Goal: Task Accomplishment & Management: Manage account settings

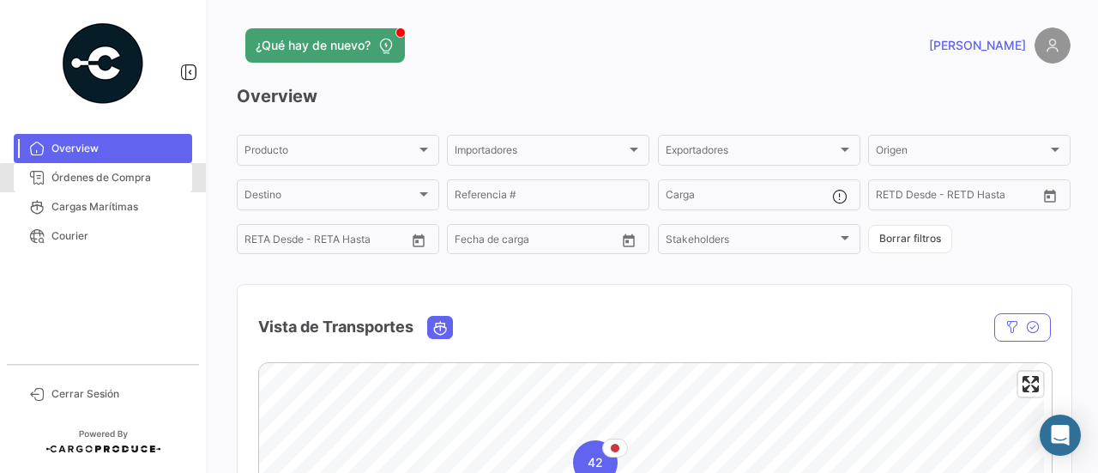
drag, startPoint x: 136, startPoint y: 181, endPoint x: 220, endPoint y: 187, distance: 85.1
click at [136, 181] on span "Órdenes de Compra" at bounding box center [118, 177] width 134 height 15
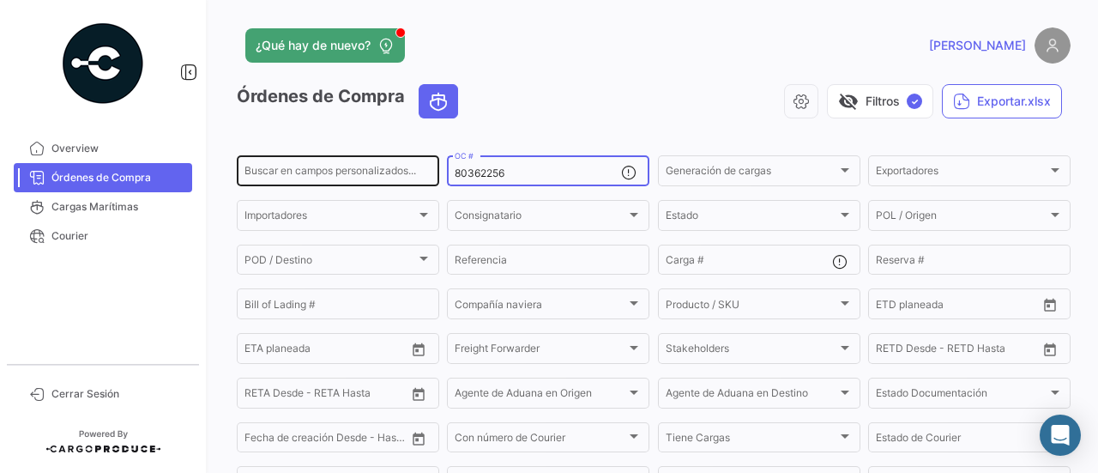
drag, startPoint x: 510, startPoint y: 177, endPoint x: 427, endPoint y: 177, distance: 82.3
click at [0, 0] on div "Buscar en campos personalizados... 80362256 OC # Generación de cargas Generació…" at bounding box center [0, 0] width 0 height 0
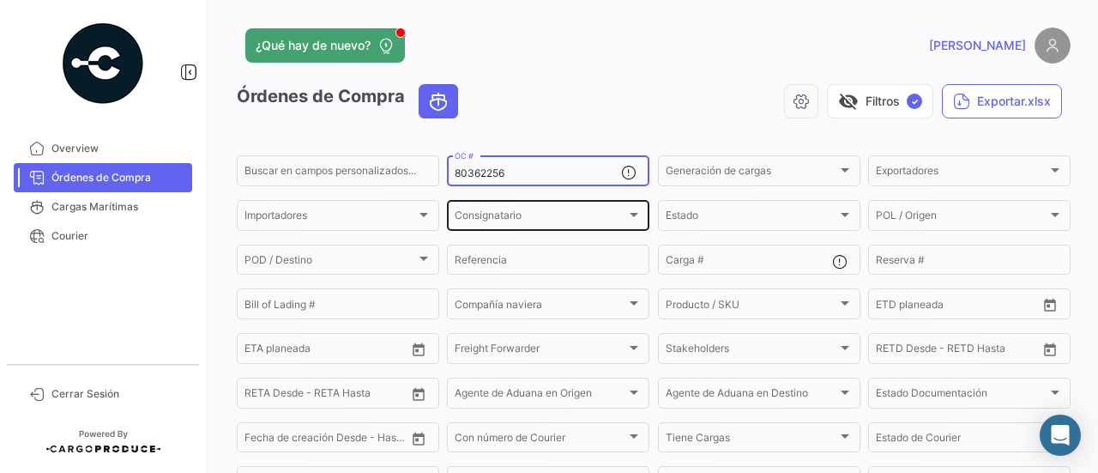
paste input "688"
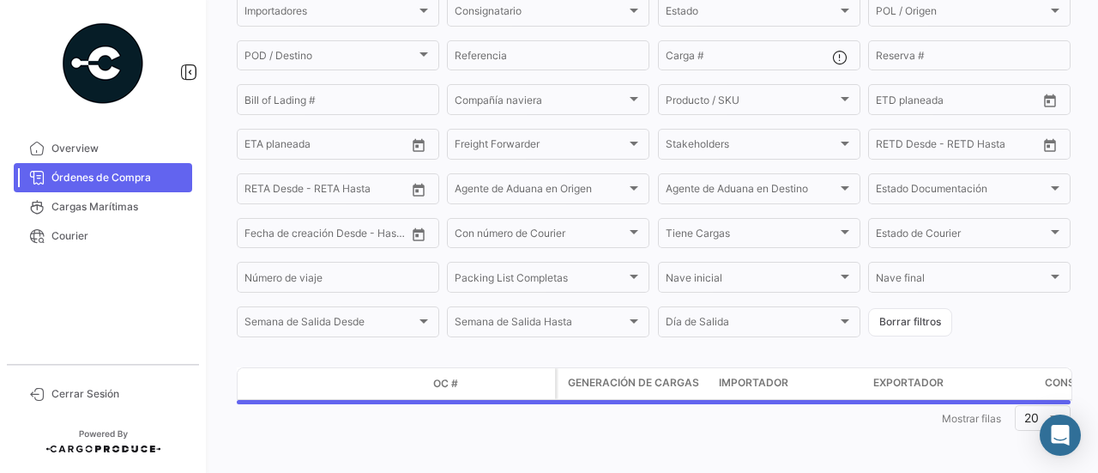
scroll to position [211, 0]
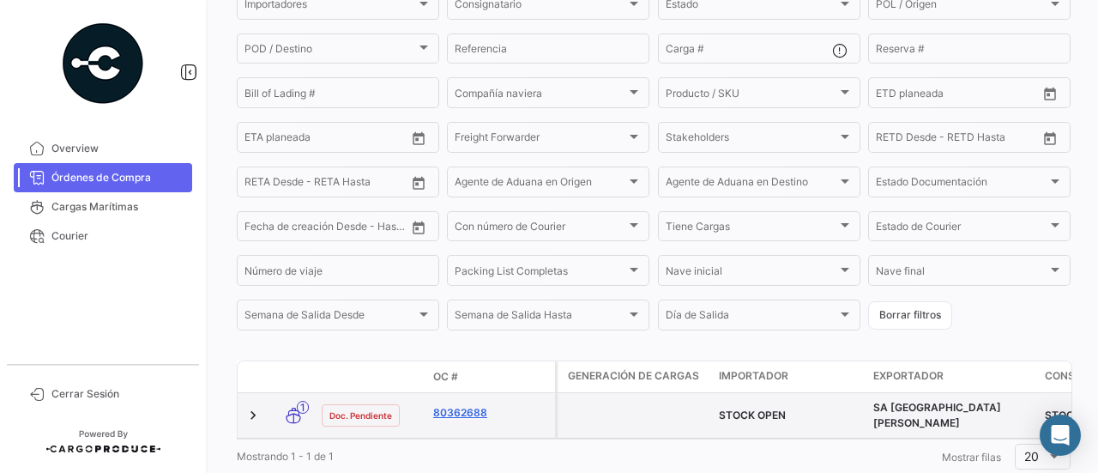
type input "80362688"
click at [455, 418] on link "80362688" at bounding box center [490, 412] width 115 height 15
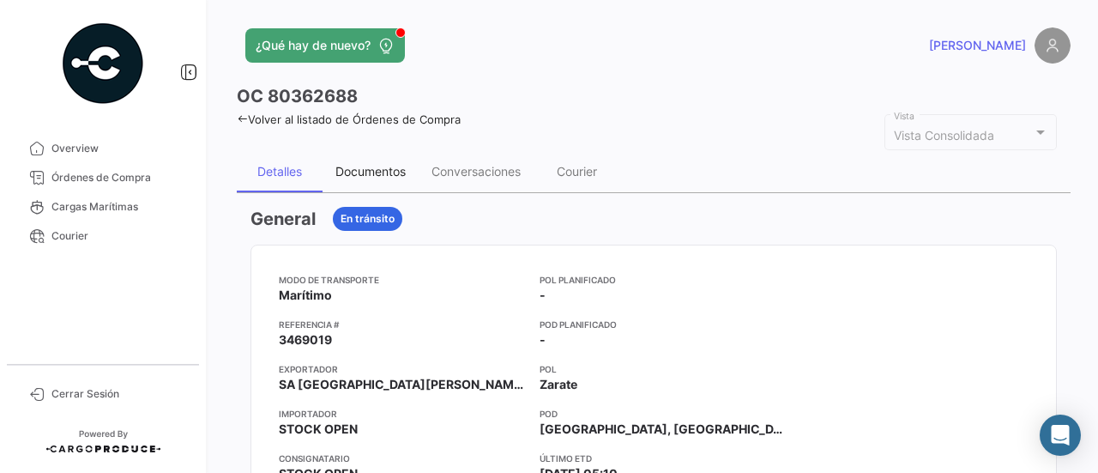
click at [401, 167] on div "Documentos" at bounding box center [370, 171] width 70 height 15
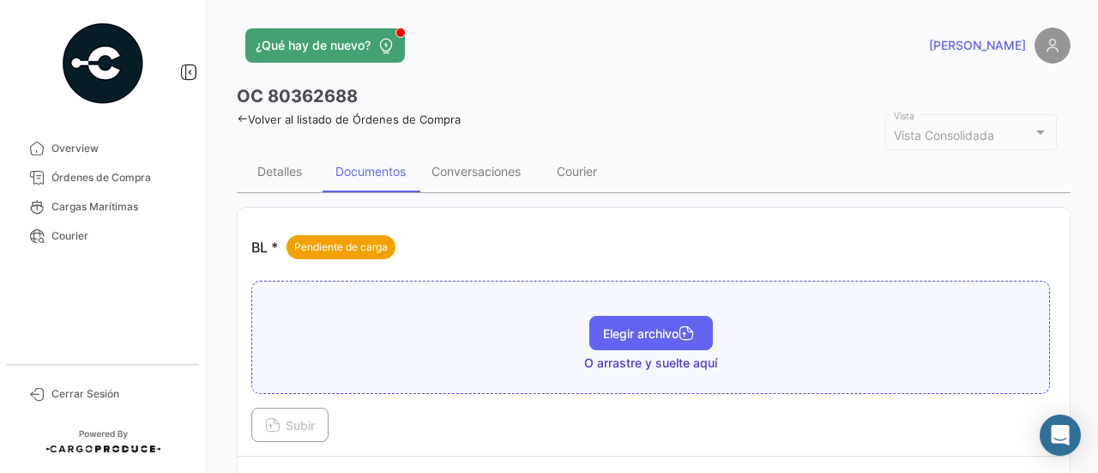
click at [640, 339] on button "Elegir archivo" at bounding box center [651, 333] width 124 height 34
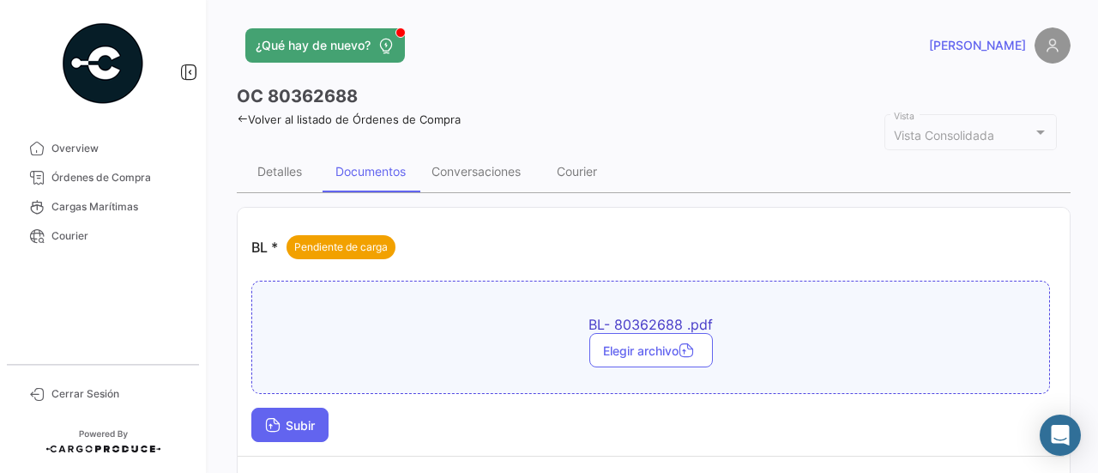
click at [282, 414] on button "Subir" at bounding box center [289, 424] width 77 height 34
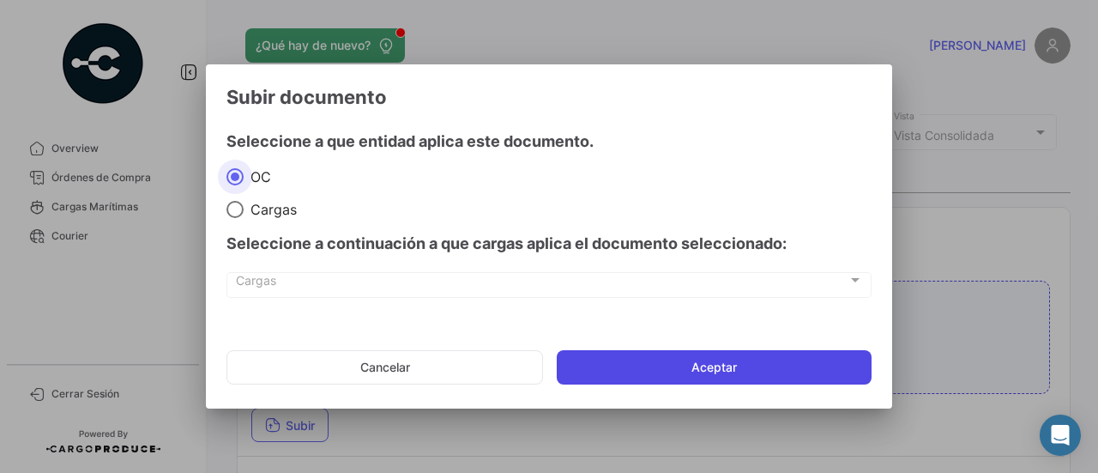
click at [707, 379] on button "Aceptar" at bounding box center [714, 367] width 315 height 34
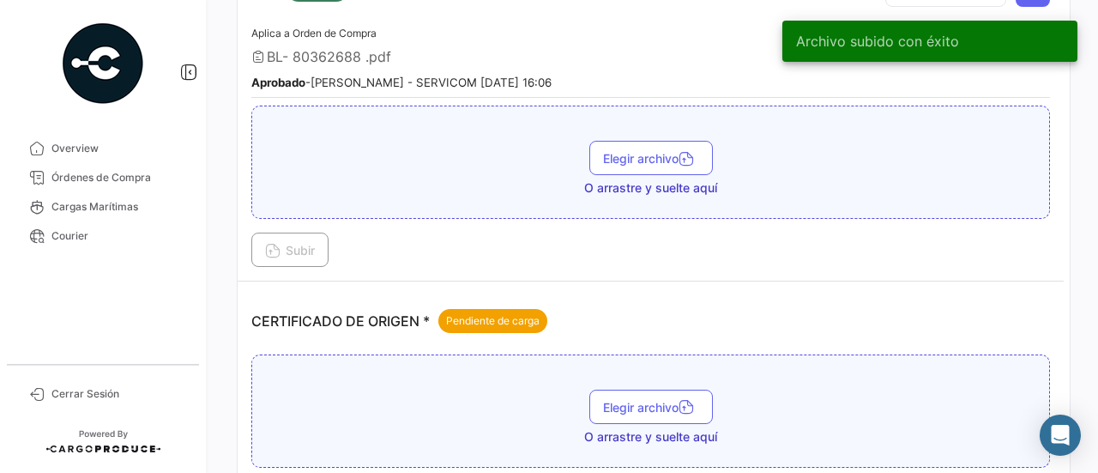
scroll to position [429, 0]
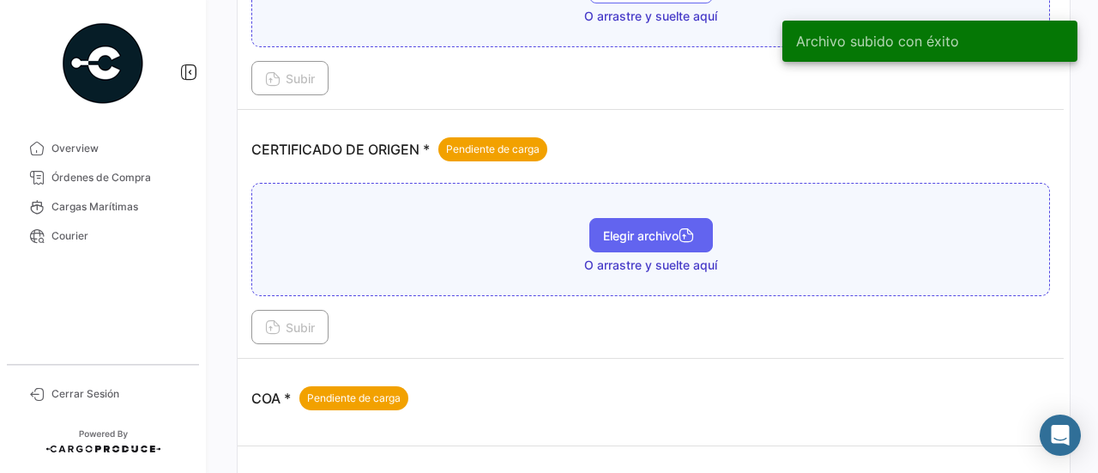
click at [639, 244] on button "Elegir archivo" at bounding box center [651, 235] width 124 height 34
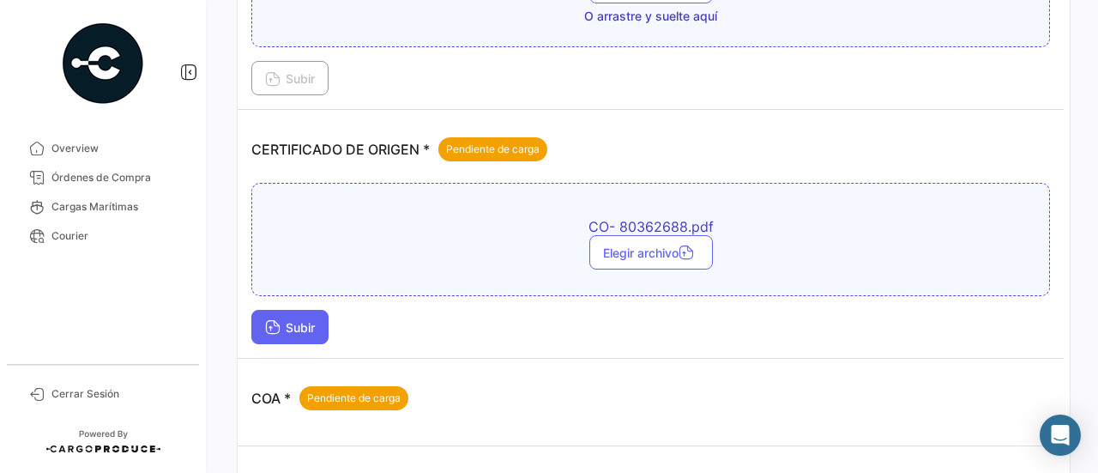
click at [295, 320] on span "Subir" at bounding box center [290, 327] width 50 height 15
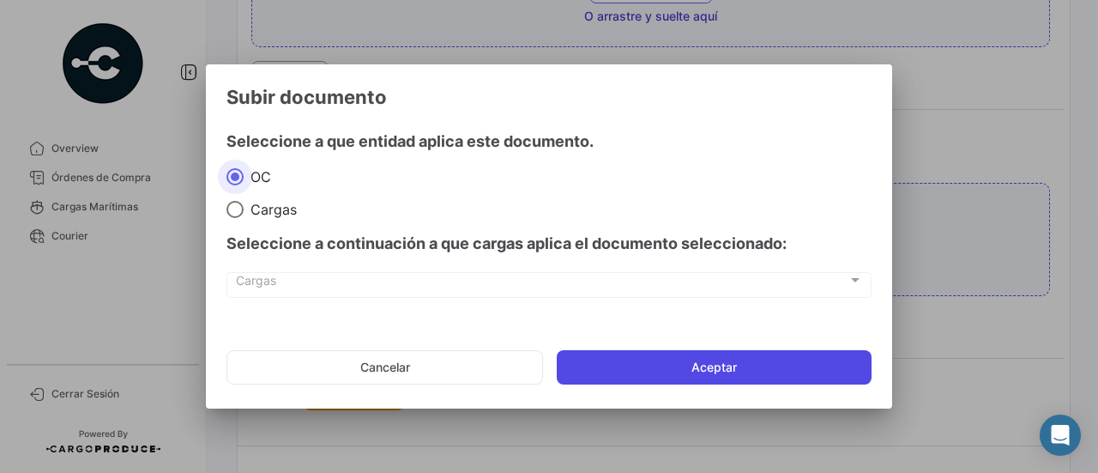
click at [722, 377] on button "Aceptar" at bounding box center [714, 367] width 315 height 34
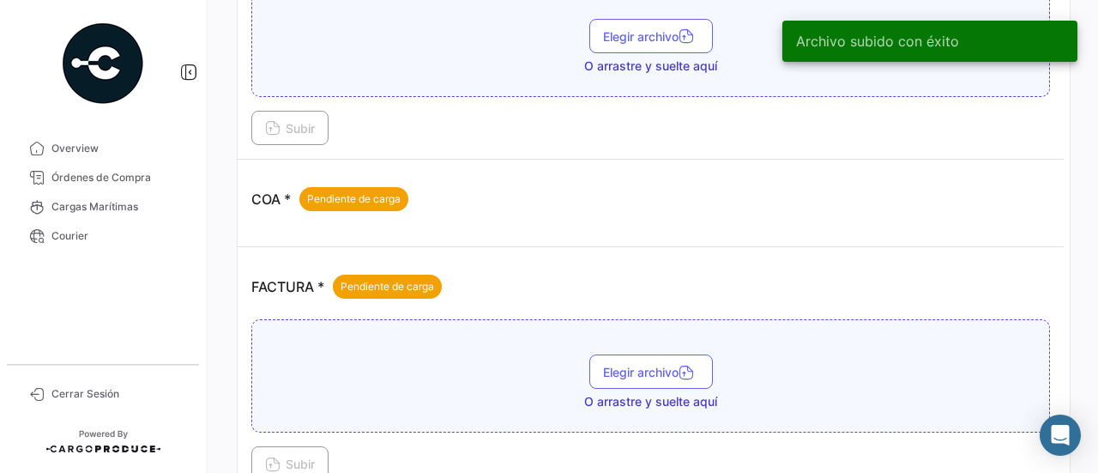
scroll to position [772, 0]
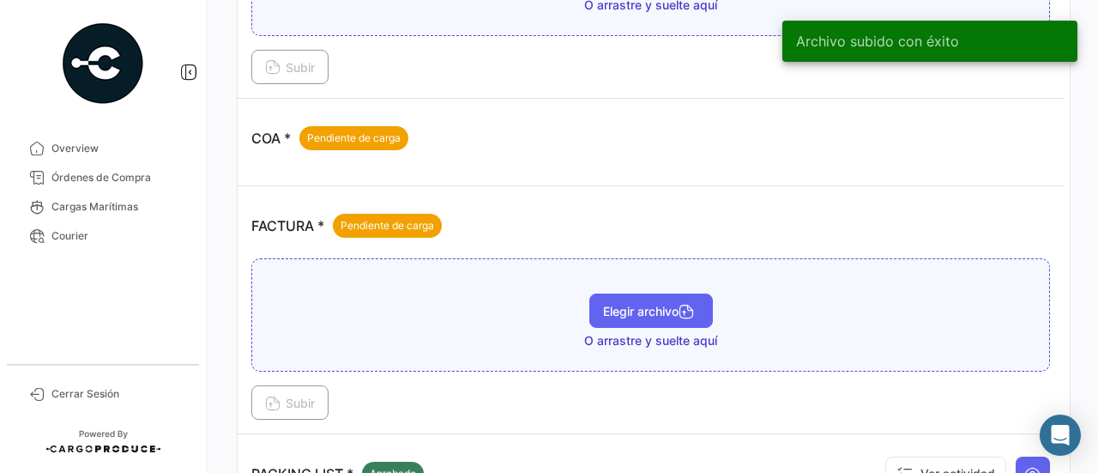
click at [610, 304] on span "Elegir archivo" at bounding box center [651, 311] width 96 height 15
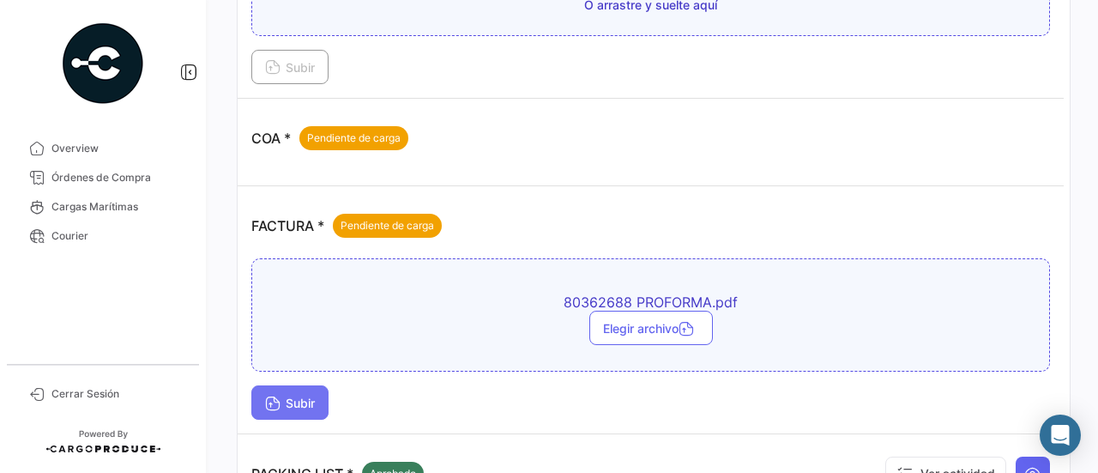
click at [320, 389] on button "Subir" at bounding box center [289, 402] width 77 height 34
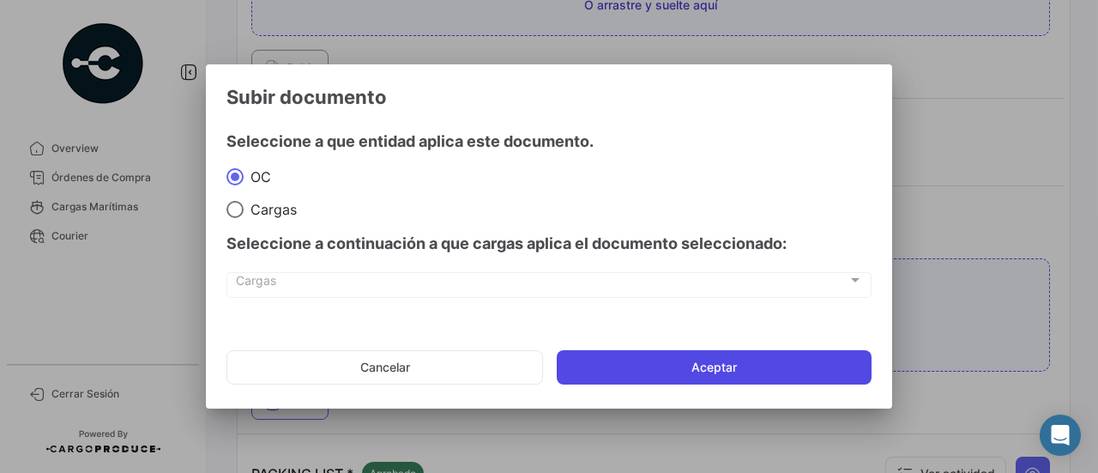
click at [633, 368] on button "Aceptar" at bounding box center [714, 367] width 315 height 34
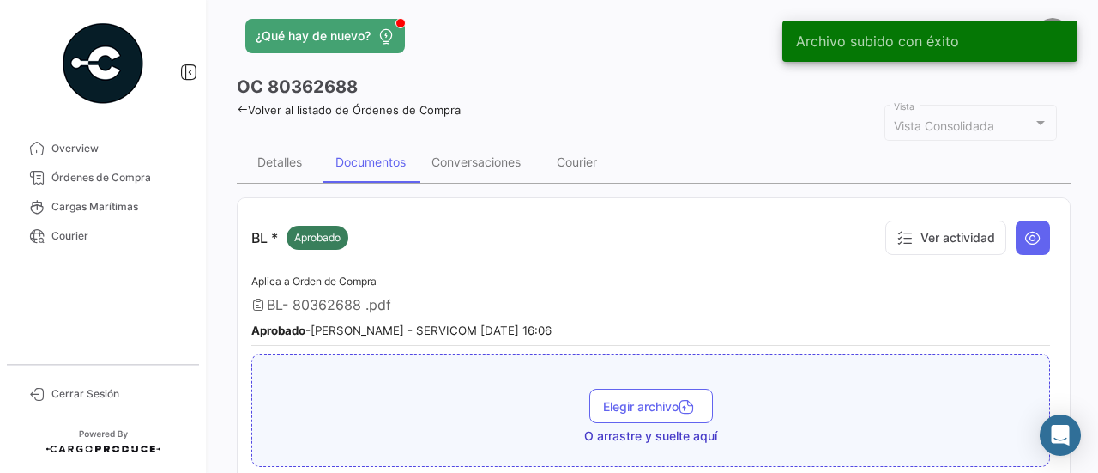
scroll to position [0, 0]
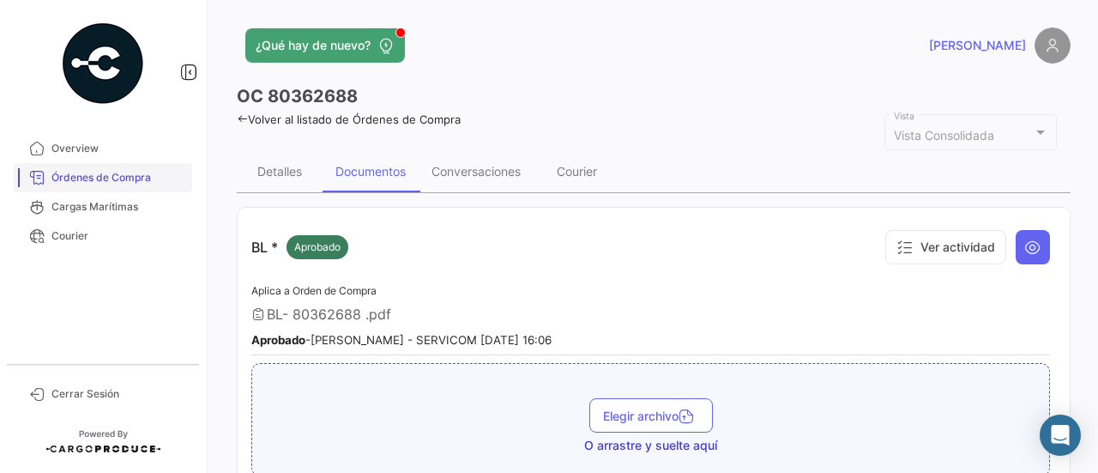
click at [117, 167] on link "Órdenes de Compra" at bounding box center [103, 177] width 178 height 29
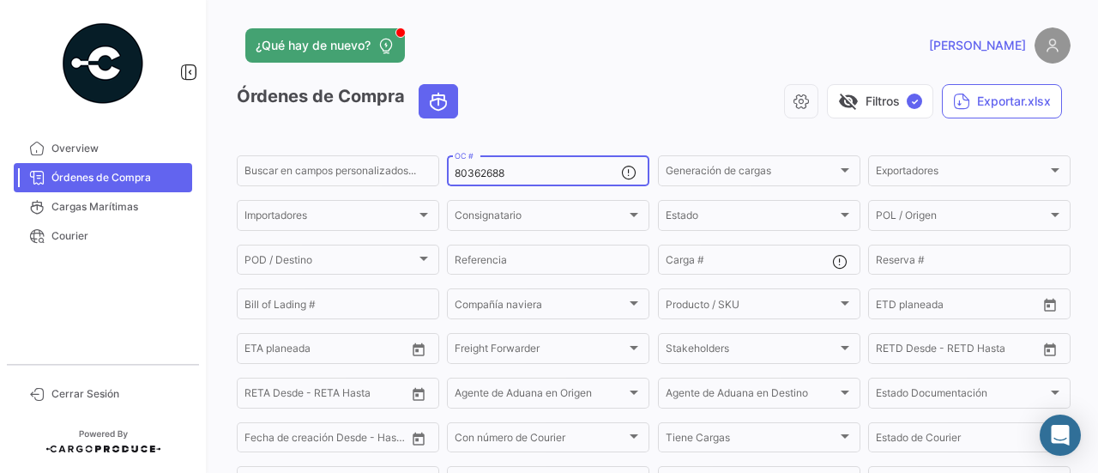
drag, startPoint x: 510, startPoint y: 178, endPoint x: 453, endPoint y: 178, distance: 57.5
click at [455, 178] on input "80362688" at bounding box center [538, 173] width 166 height 12
paste input "80362689"
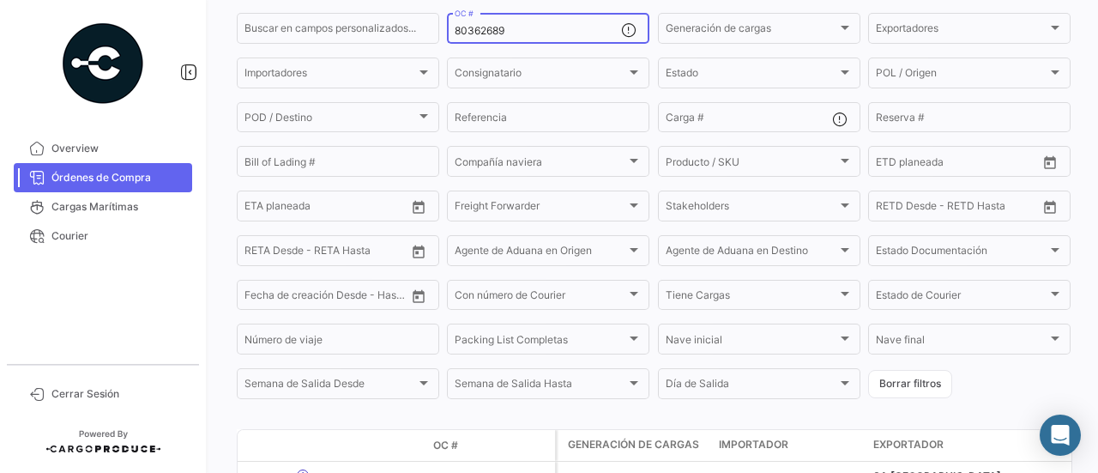
scroll to position [262, 0]
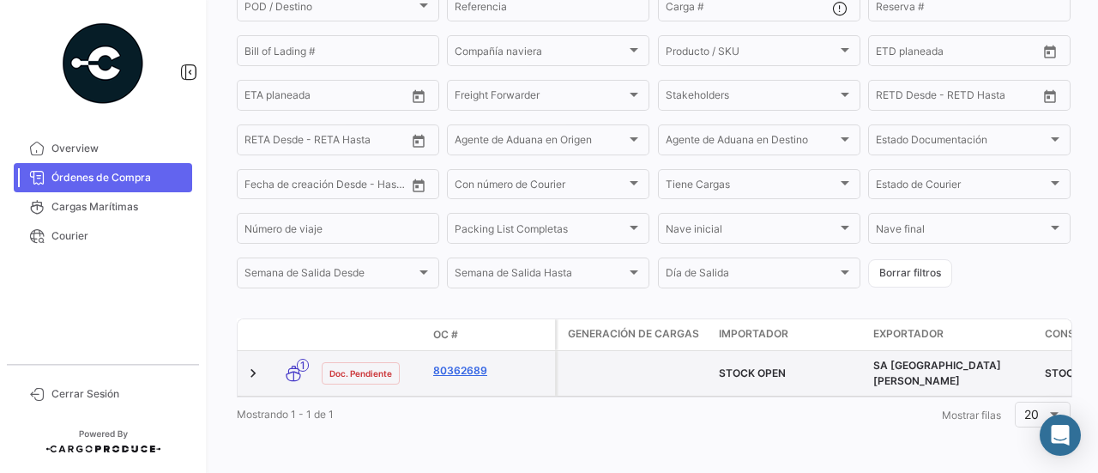
type input "80362689"
click at [480, 363] on link "80362689" at bounding box center [490, 370] width 115 height 15
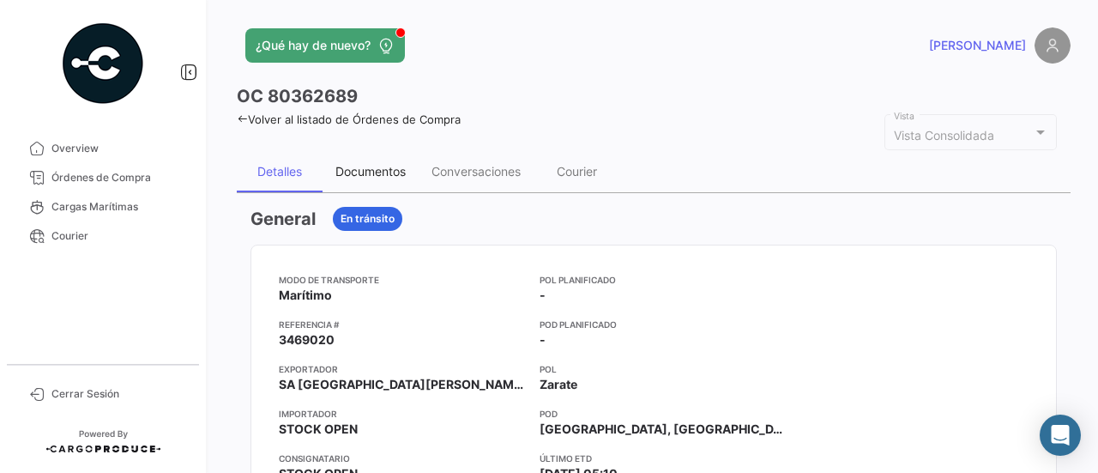
click at [372, 177] on div "Documentos" at bounding box center [370, 171] width 70 height 15
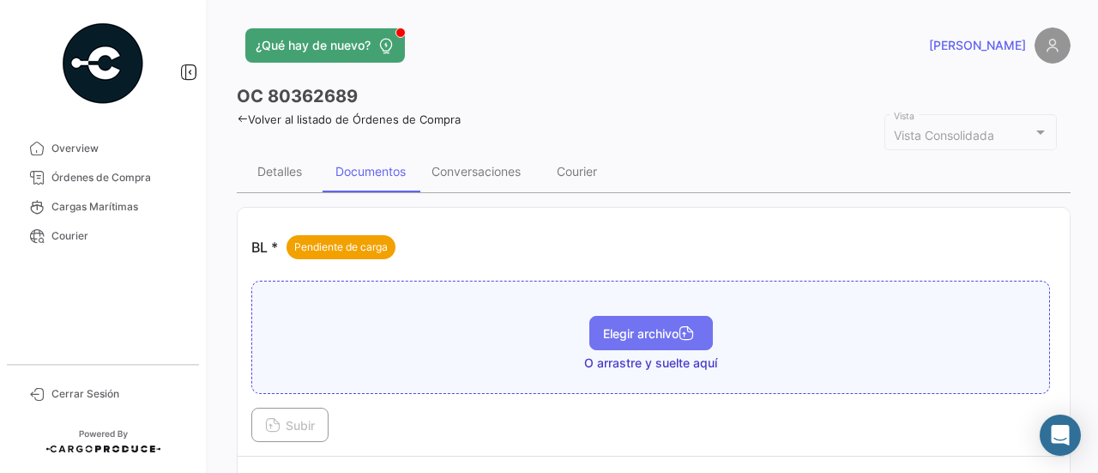
click at [644, 321] on button "Elegir archivo" at bounding box center [651, 333] width 124 height 34
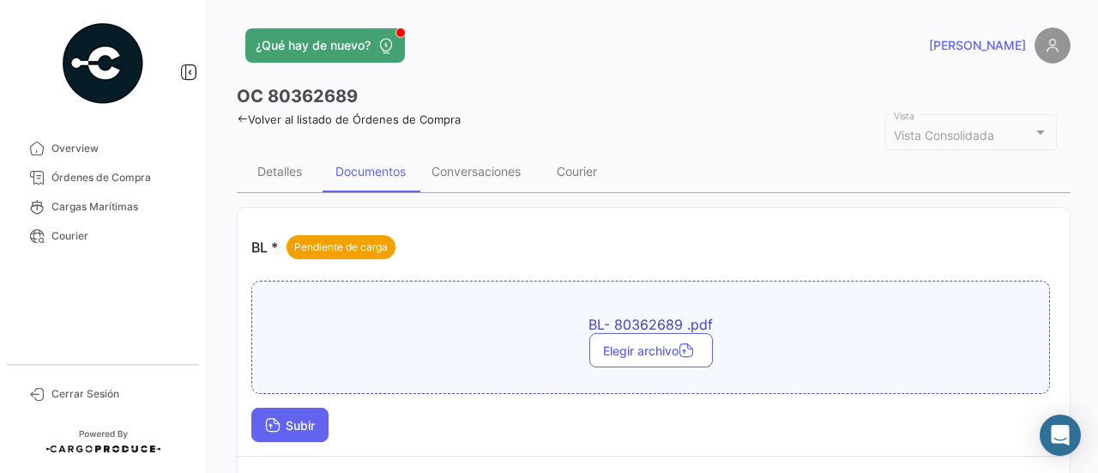
click at [318, 422] on button "Subir" at bounding box center [289, 424] width 77 height 34
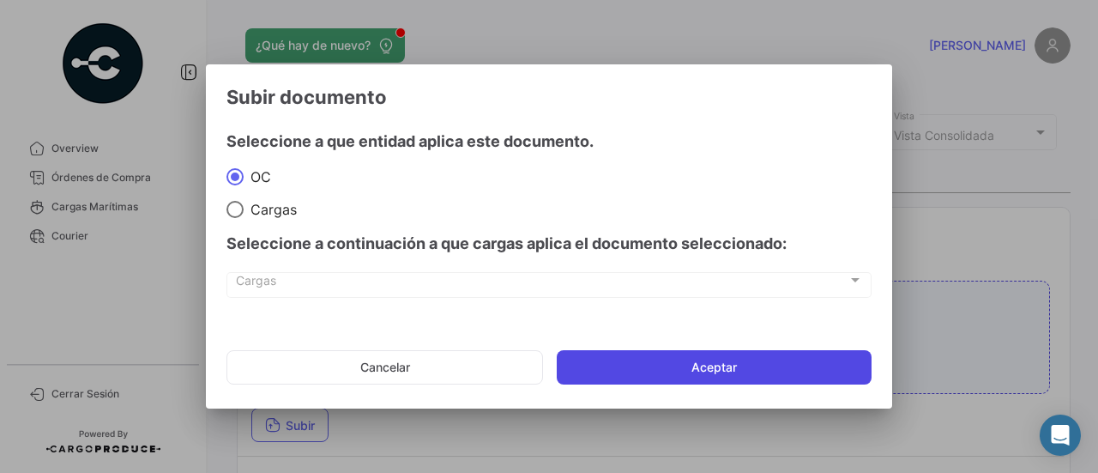
click at [623, 379] on button "Aceptar" at bounding box center [714, 367] width 315 height 34
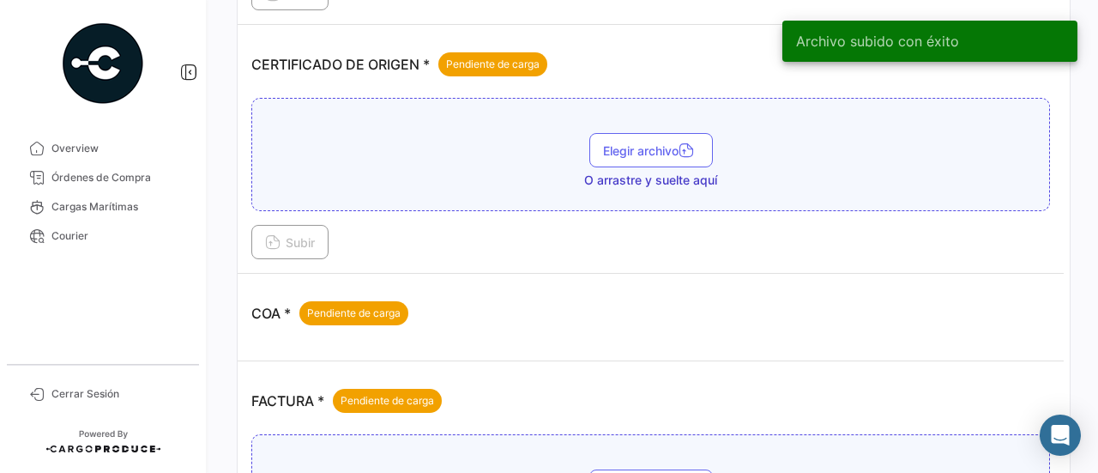
scroll to position [515, 0]
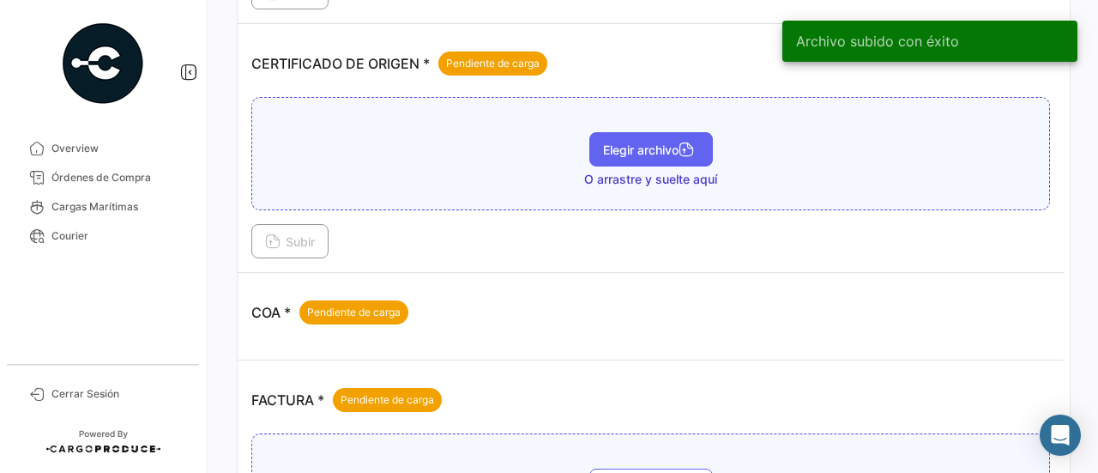
click at [651, 153] on button "Elegir archivo" at bounding box center [651, 149] width 124 height 34
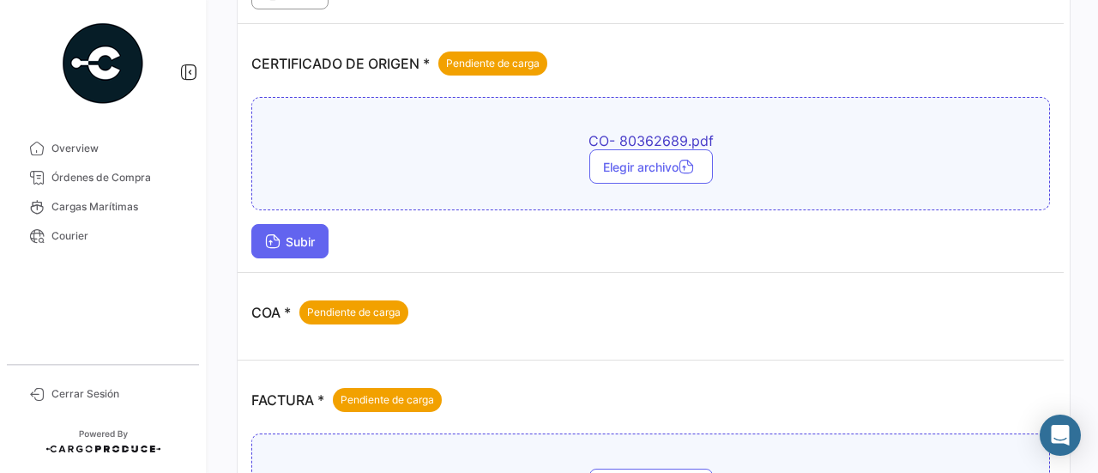
click at [313, 234] on span "Subir" at bounding box center [290, 241] width 50 height 15
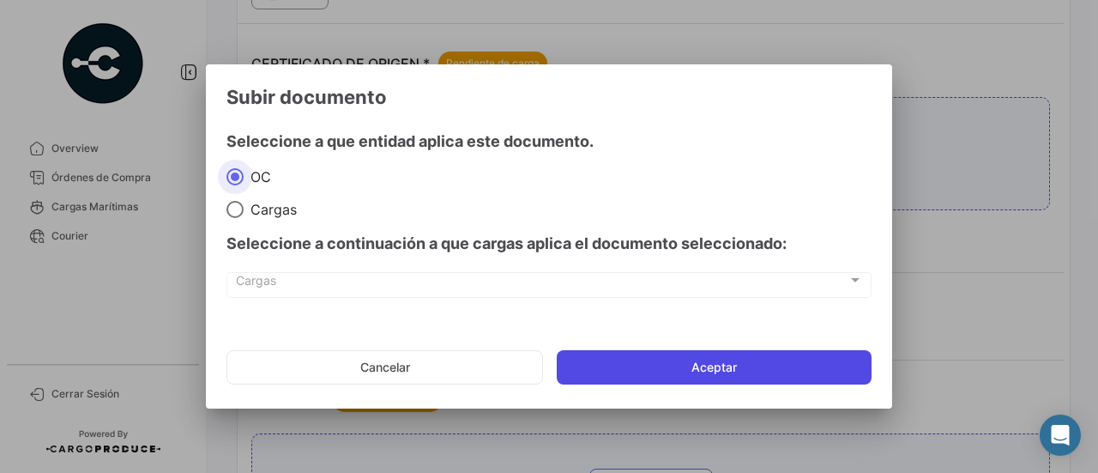
click at [663, 370] on button "Aceptar" at bounding box center [714, 367] width 315 height 34
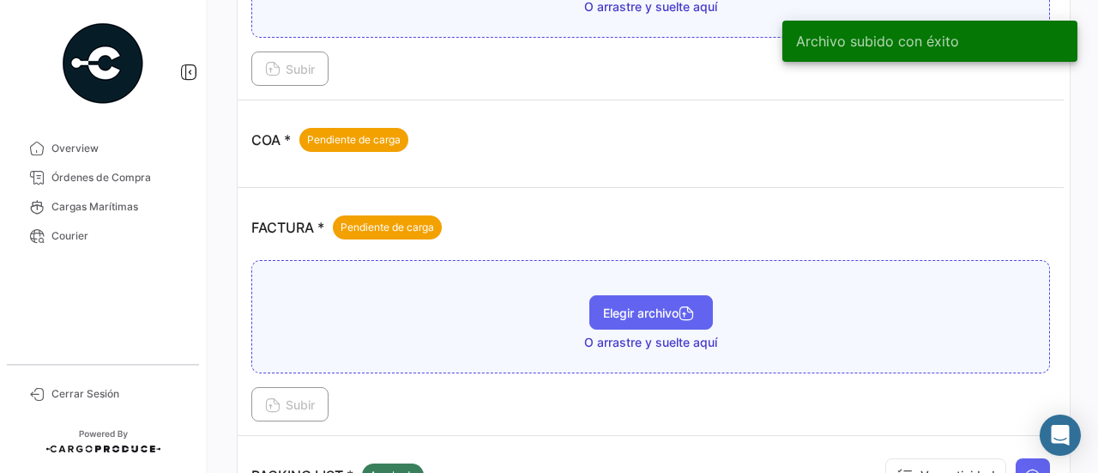
scroll to position [772, 0]
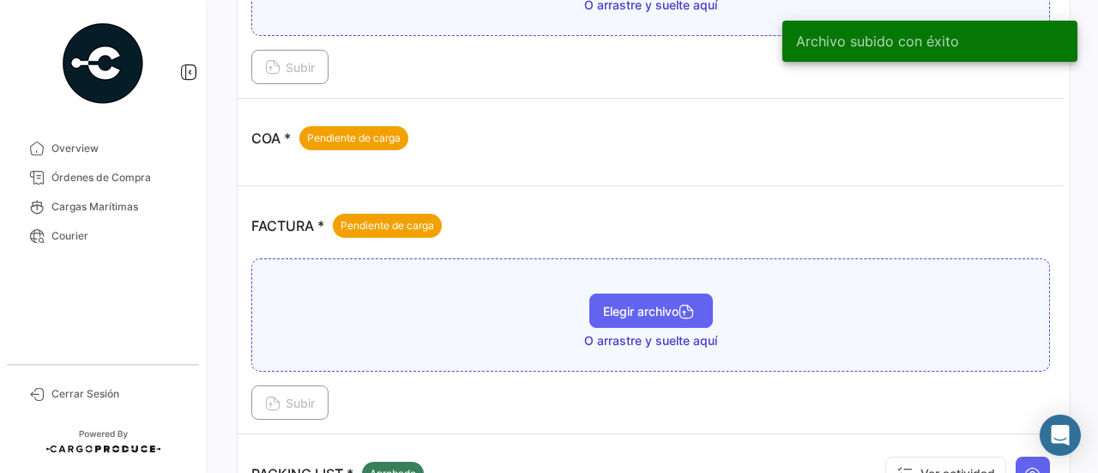
click at [636, 314] on button "Elegir archivo" at bounding box center [651, 310] width 124 height 34
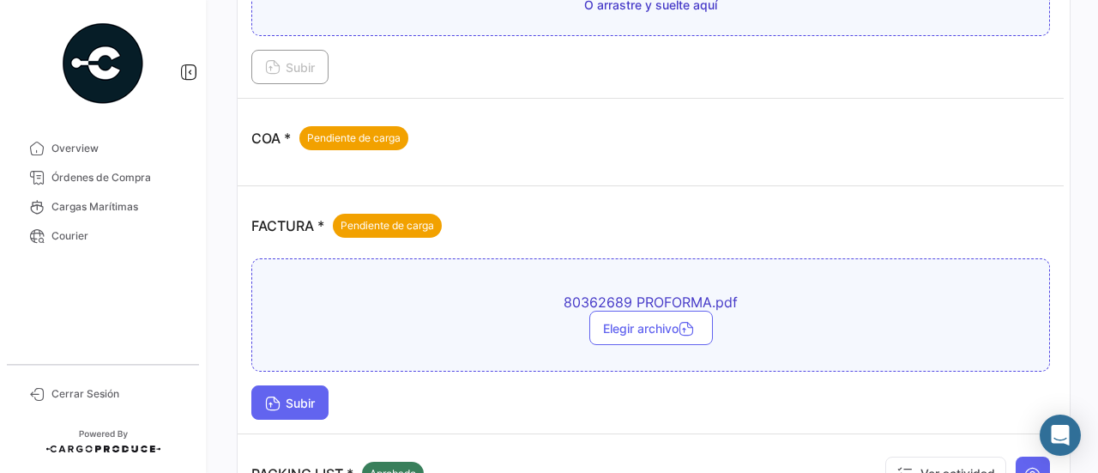
click at [299, 395] on span "Subir" at bounding box center [290, 402] width 50 height 15
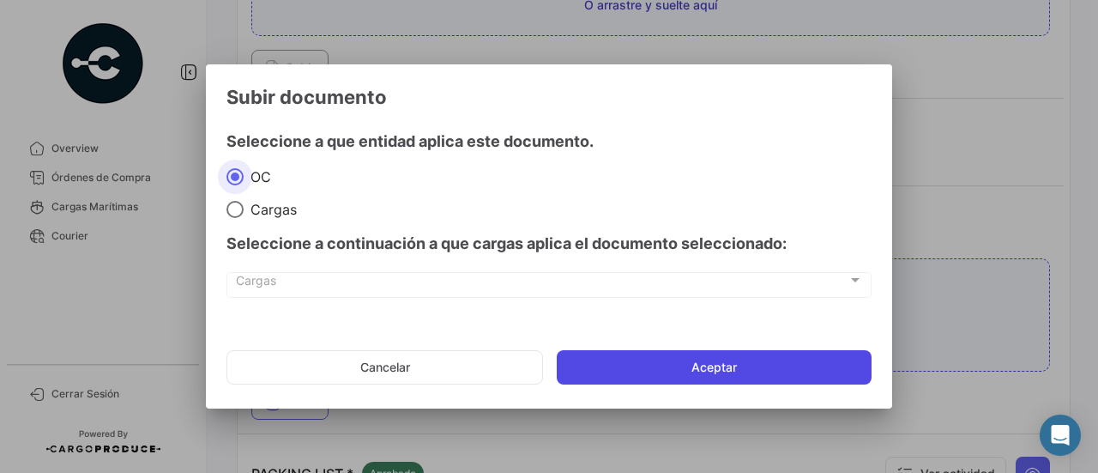
click at [752, 360] on button "Aceptar" at bounding box center [714, 367] width 315 height 34
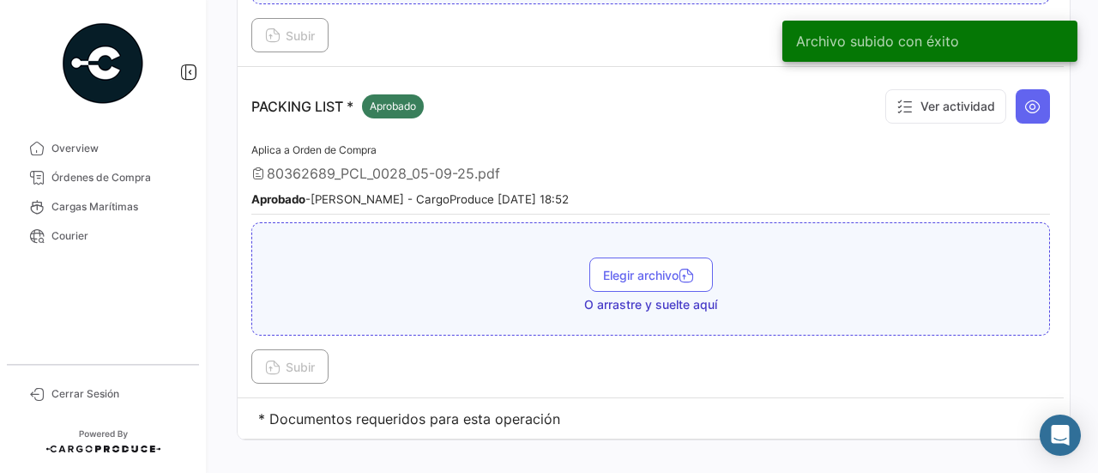
scroll to position [1241, 0]
